Goal: Find contact information: Find contact information

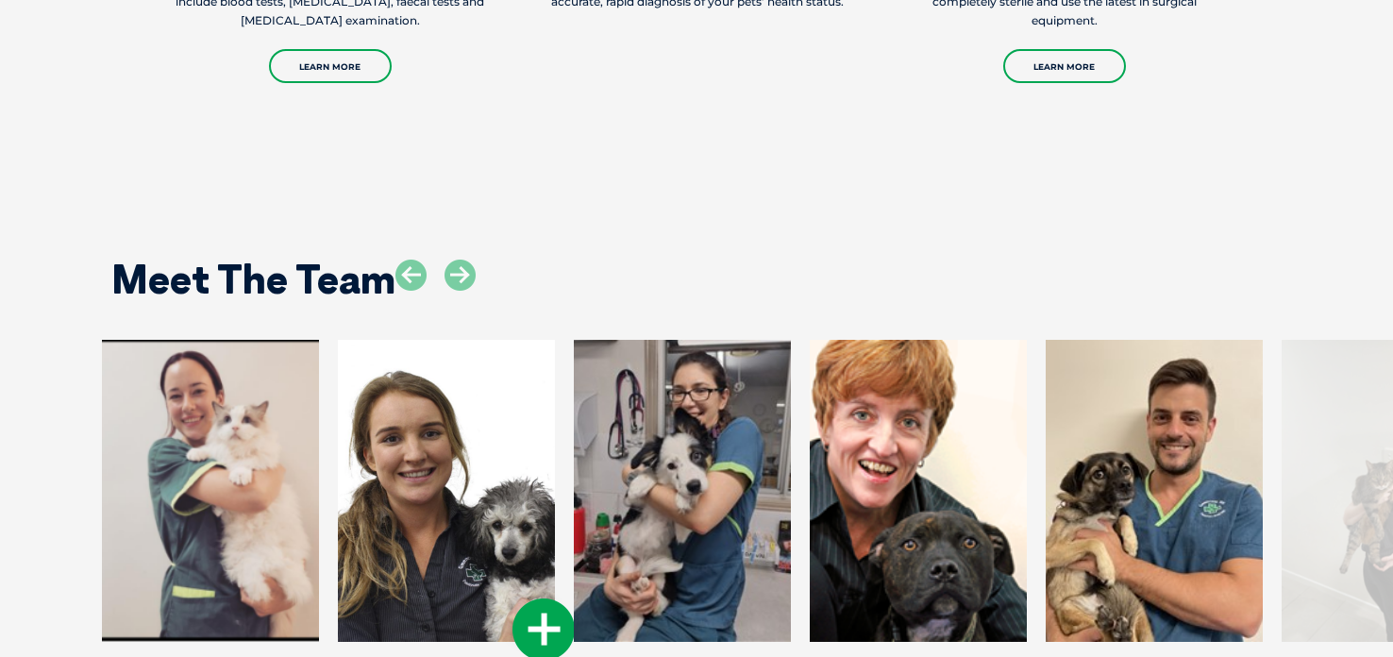
scroll to position [2704, 0]
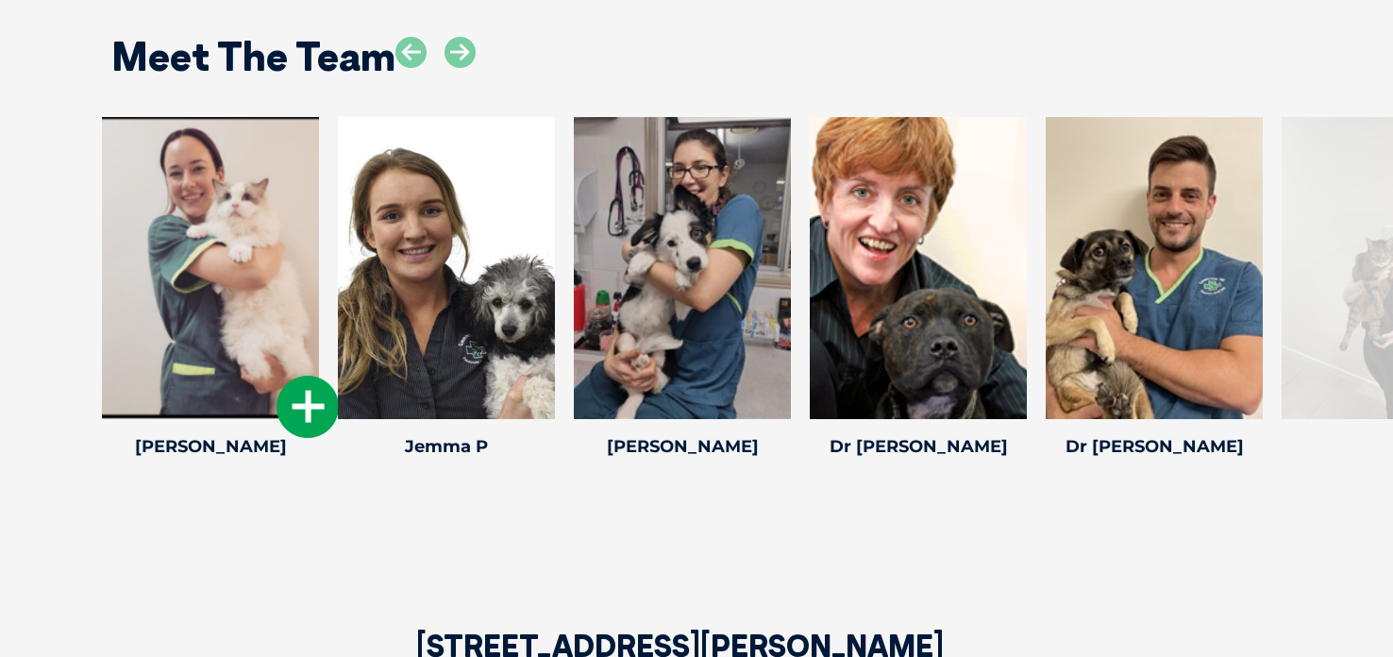
click at [308, 411] on icon at bounding box center [308, 407] width 62 height 62
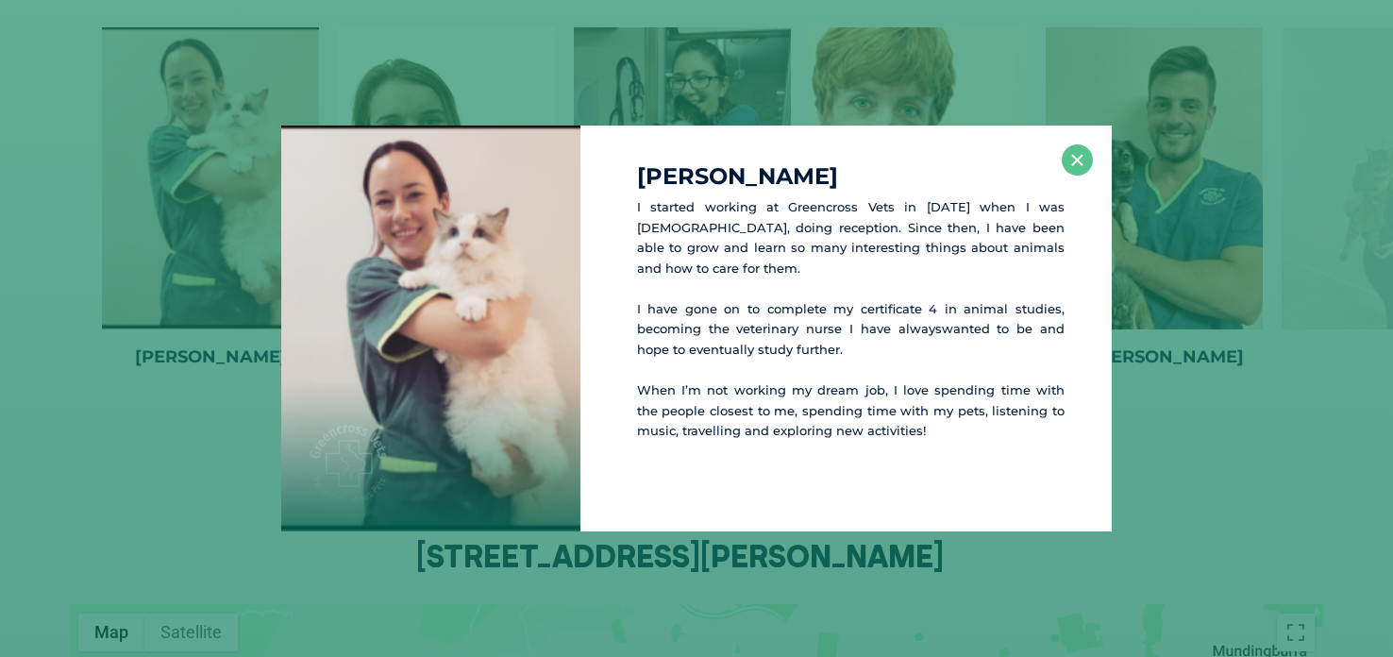
scroll to position [2795, 0]
click at [1079, 157] on button "×" at bounding box center [1077, 159] width 31 height 31
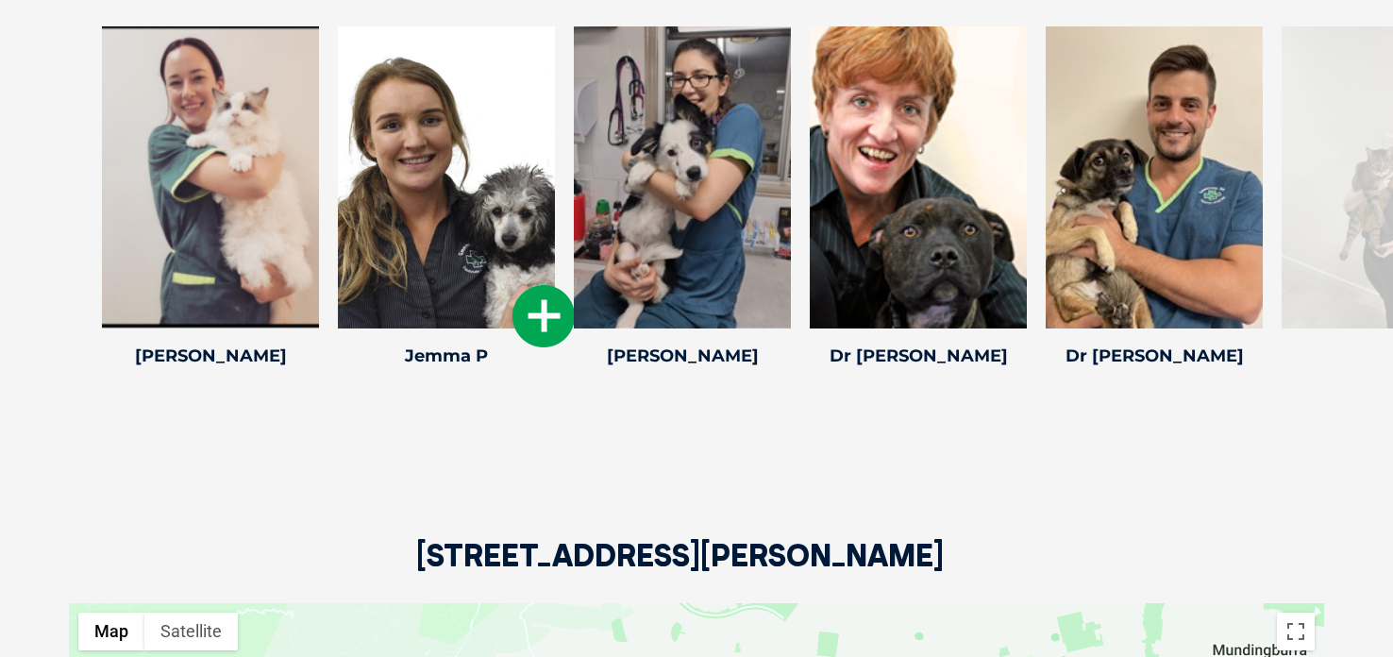
click at [550, 318] on icon at bounding box center [543, 316] width 62 height 62
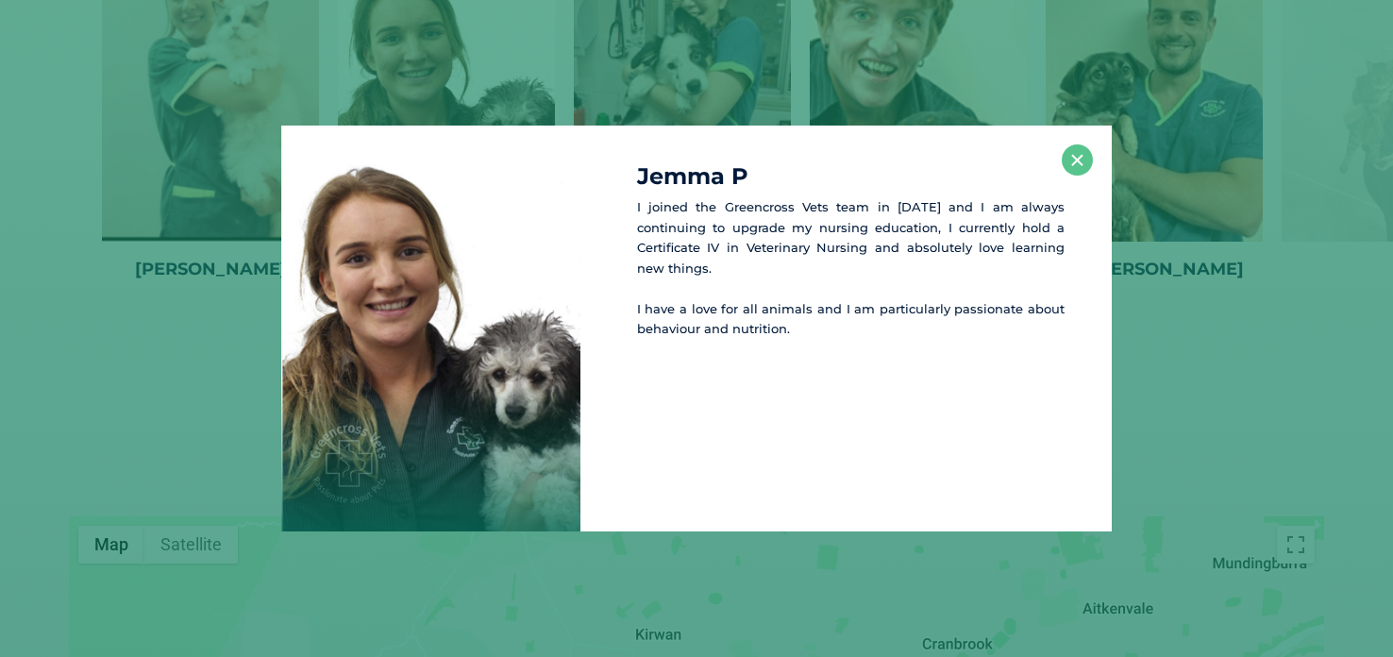
scroll to position [2886, 0]
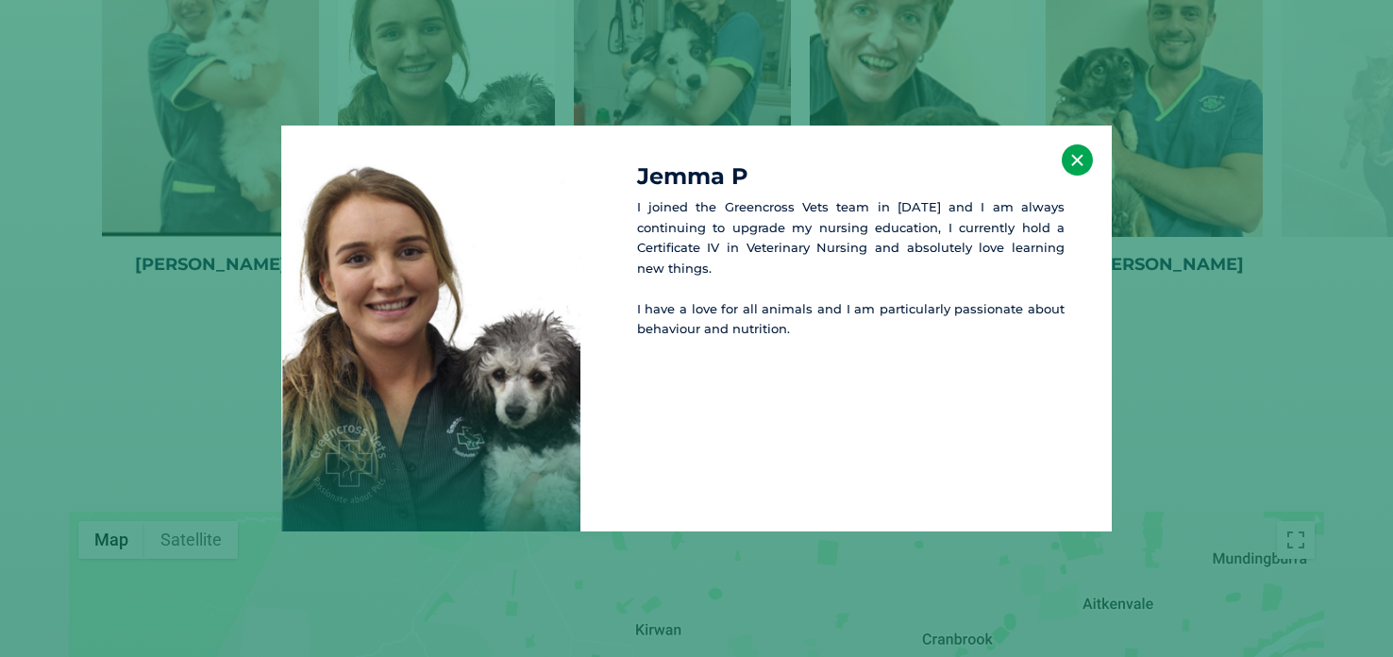
click at [1075, 150] on button "×" at bounding box center [1077, 159] width 31 height 31
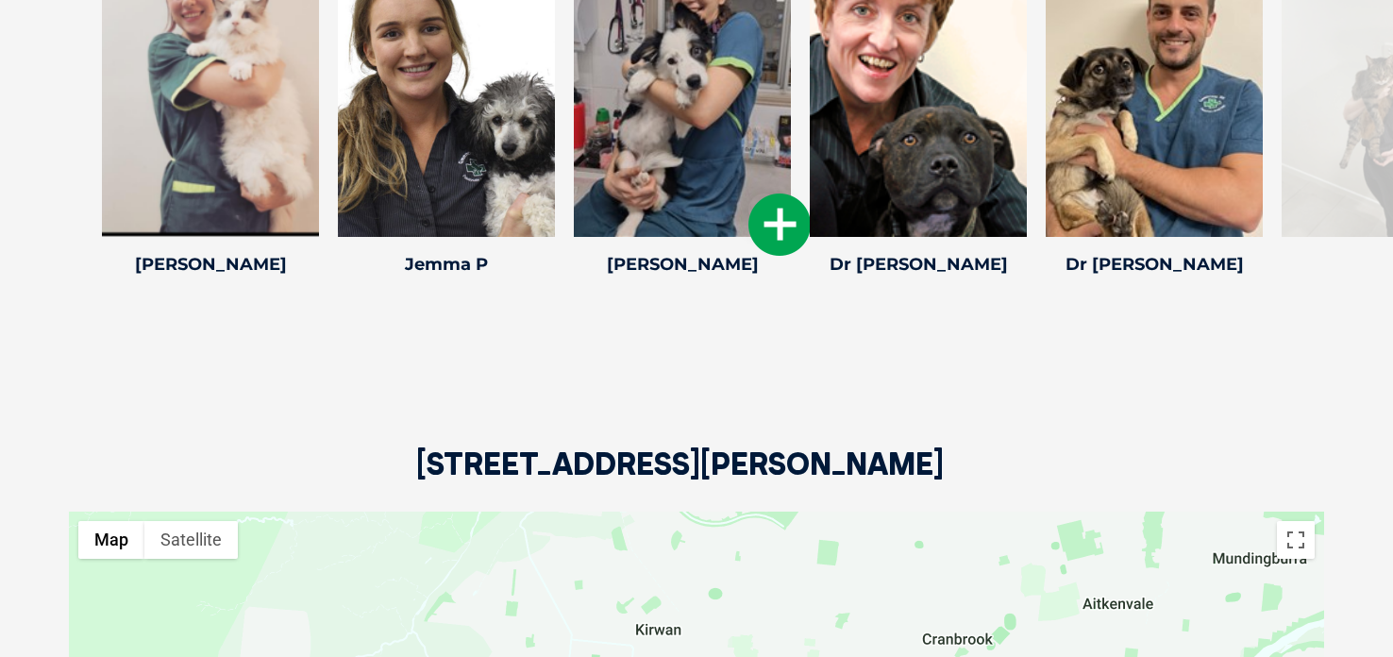
click at [776, 232] on icon at bounding box center [779, 224] width 62 height 62
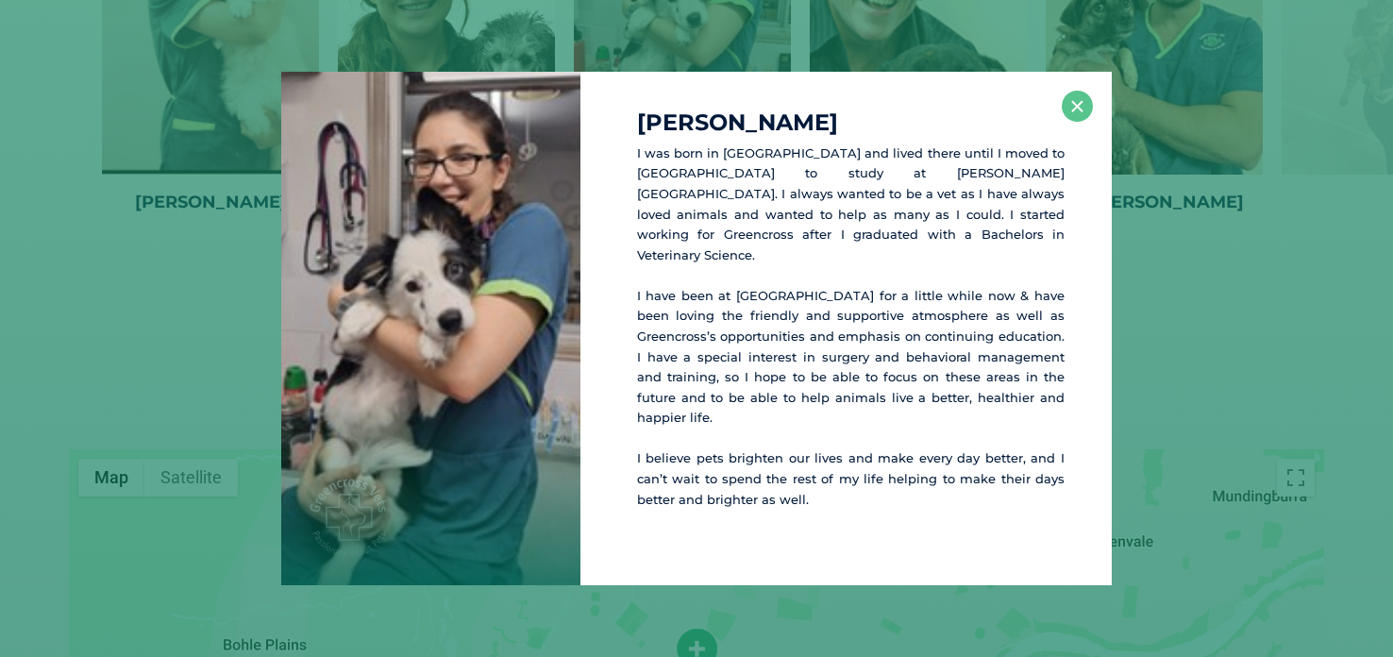
scroll to position [2949, 0]
click at [1083, 122] on button "×" at bounding box center [1077, 106] width 31 height 31
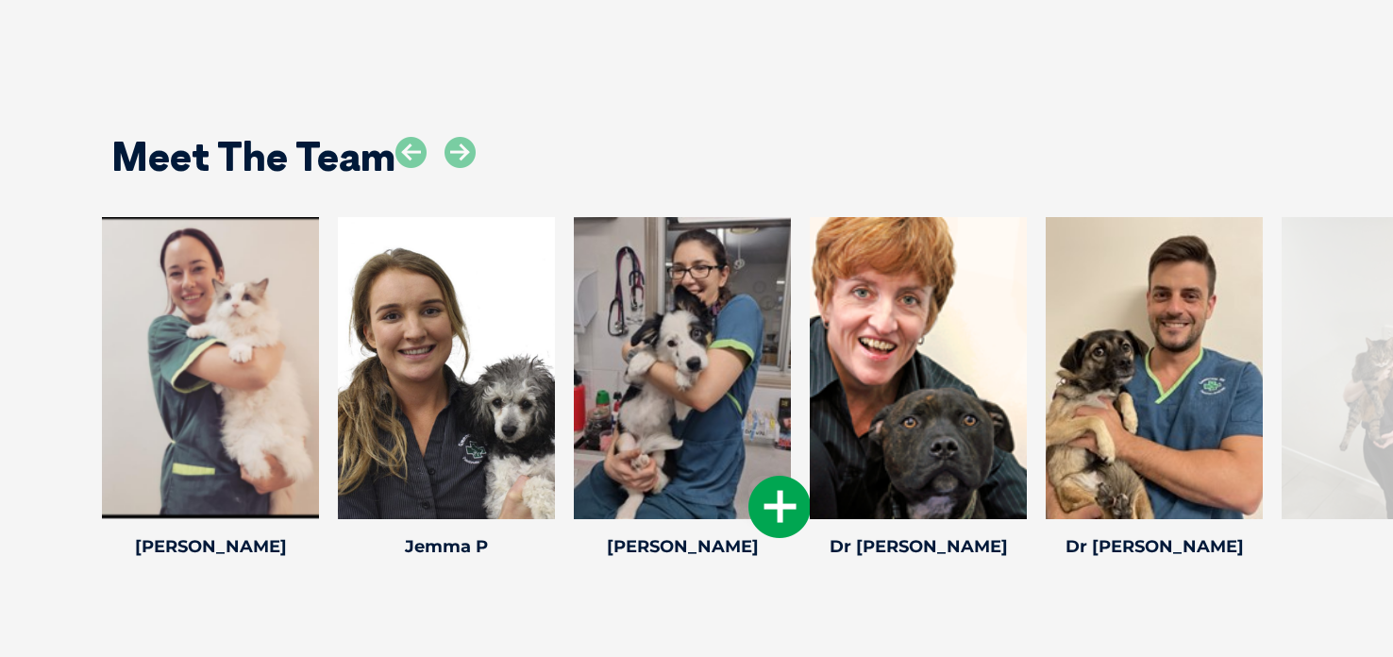
scroll to position [2610, 0]
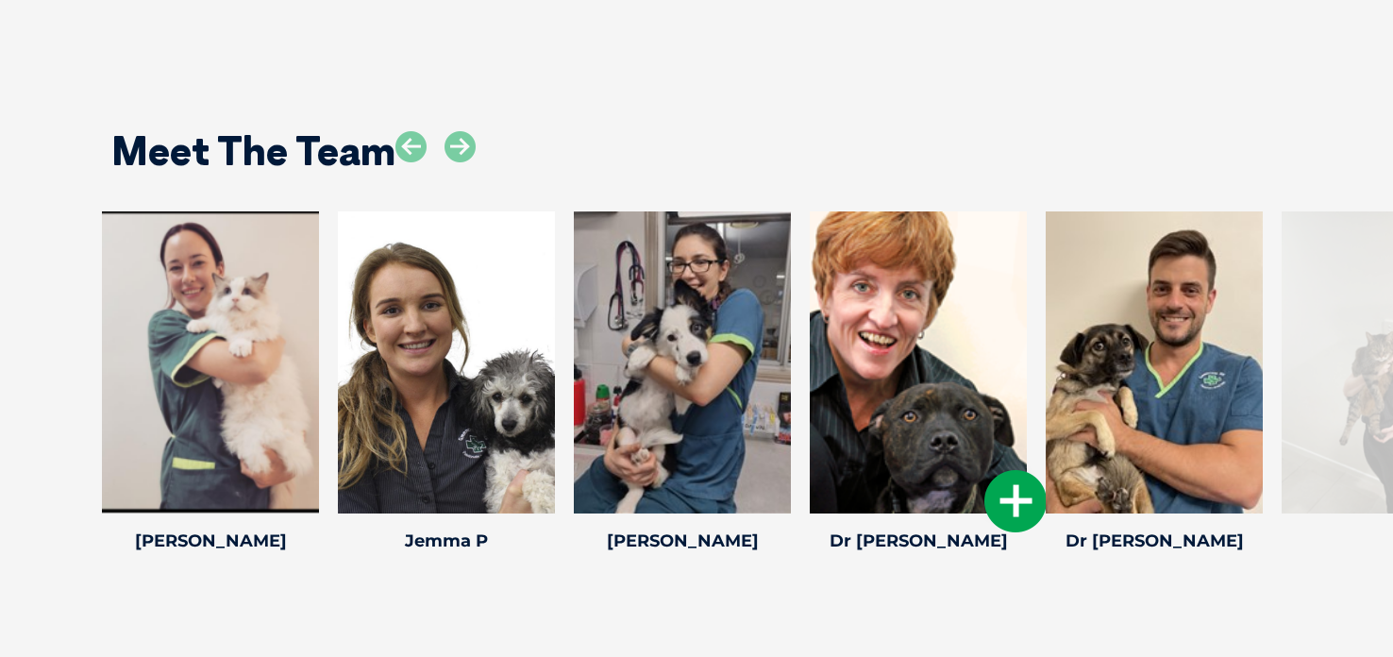
click at [997, 496] on icon at bounding box center [1015, 501] width 62 height 62
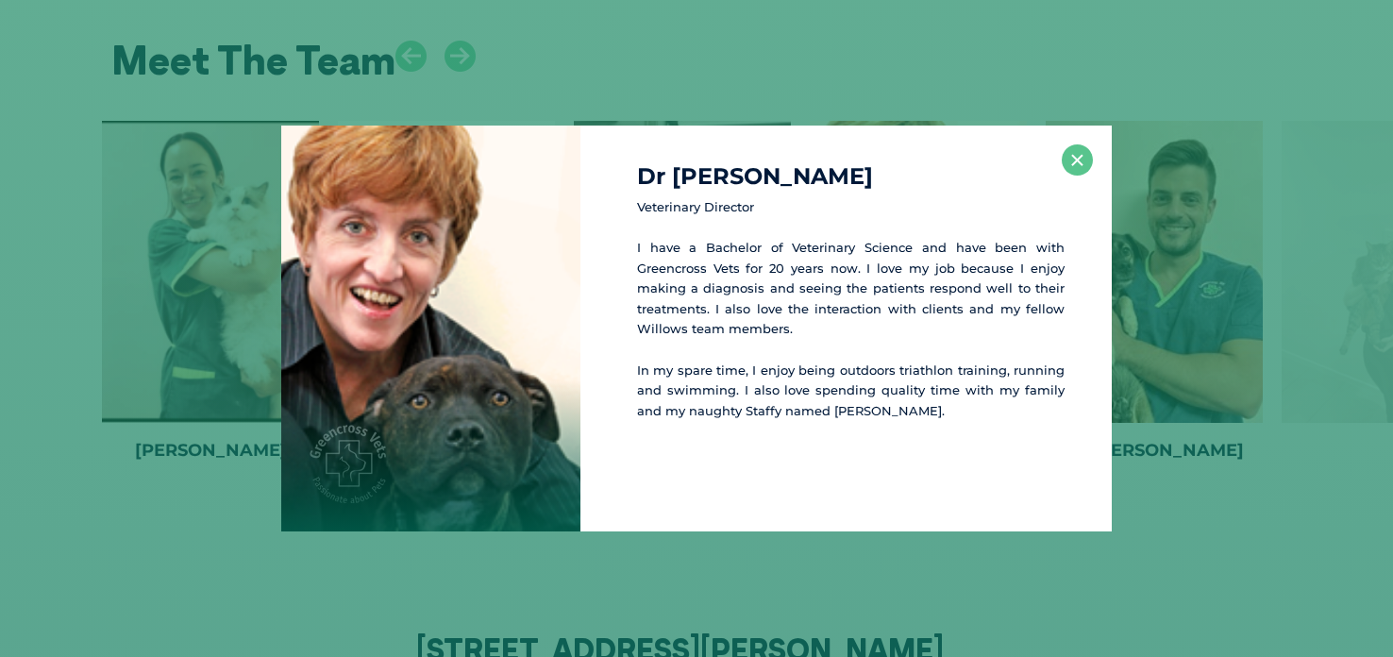
scroll to position [2701, 0]
click at [1074, 164] on button "×" at bounding box center [1077, 159] width 31 height 31
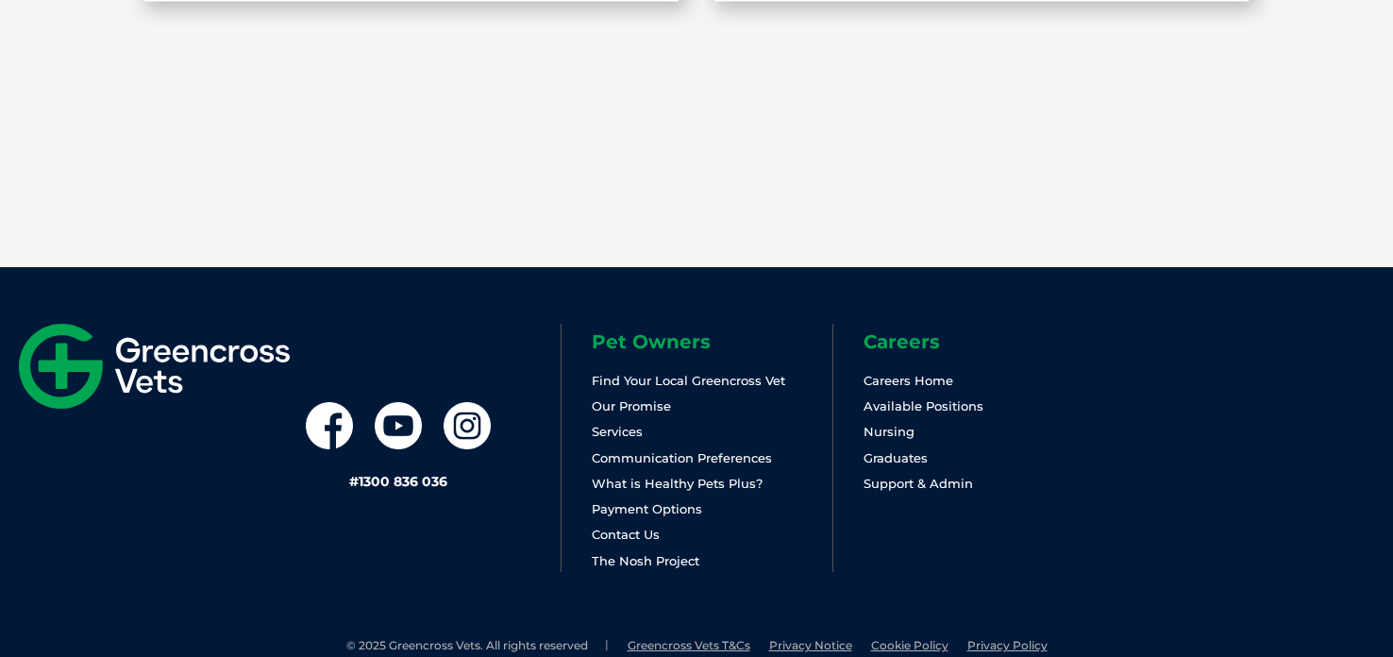
scroll to position [4041, 0]
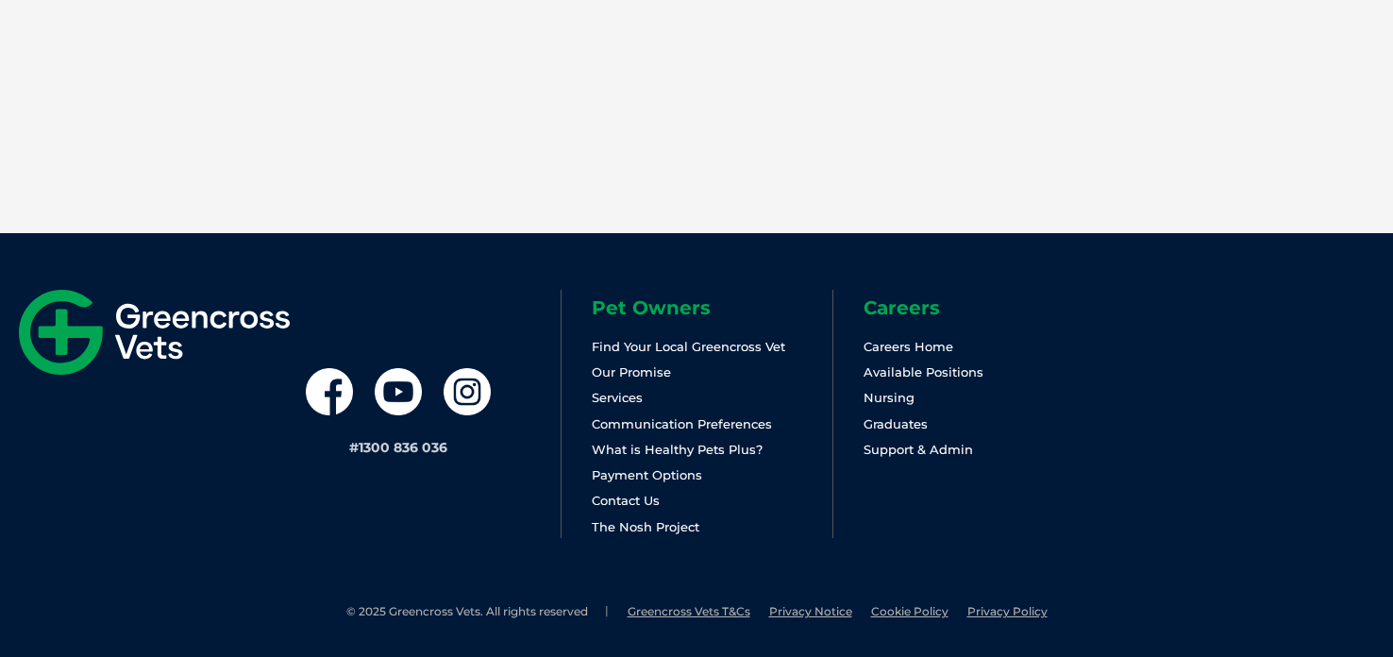
drag, startPoint x: 466, startPoint y: 452, endPoint x: 361, endPoint y: 448, distance: 105.8
click at [361, 448] on div "# 1300 836 036" at bounding box center [425, 414] width 271 height 248
copy link "1300 836 036"
